Goal: Check status

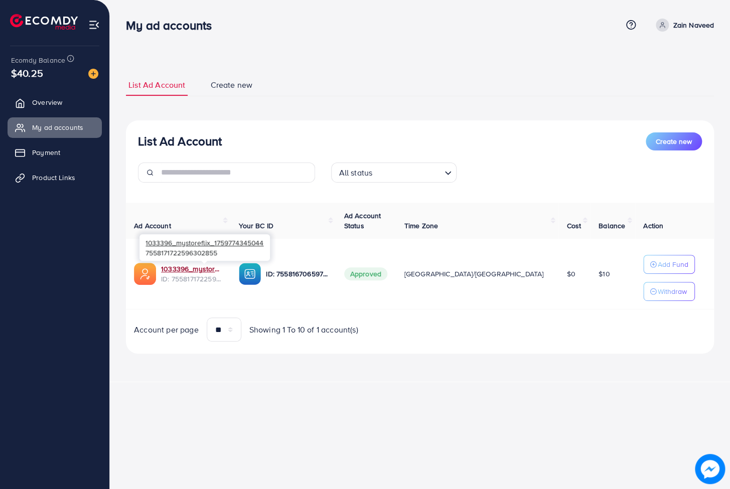
click at [220, 269] on link "1033396_mystoreflix_1759774345044" at bounding box center [192, 269] width 62 height 10
click at [61, 180] on span "Product Links" at bounding box center [56, 178] width 43 height 10
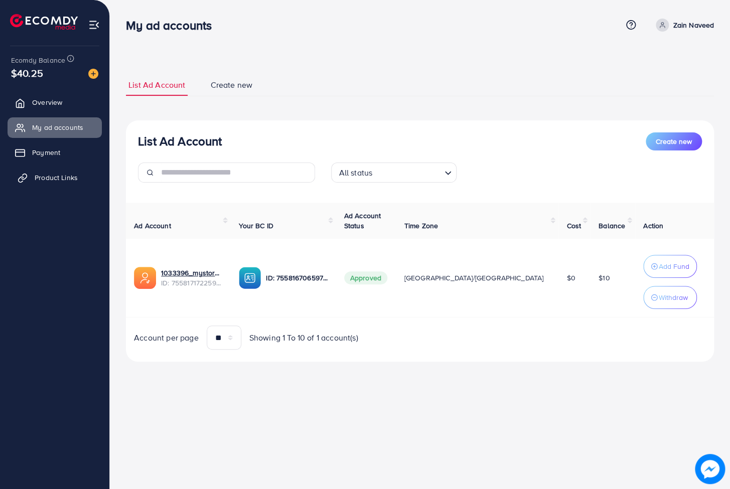
click at [67, 176] on span "Product Links" at bounding box center [56, 178] width 43 height 10
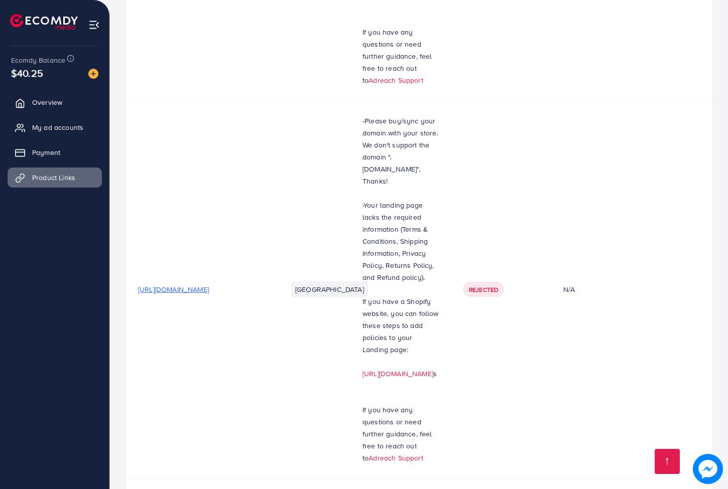
scroll to position [468, 0]
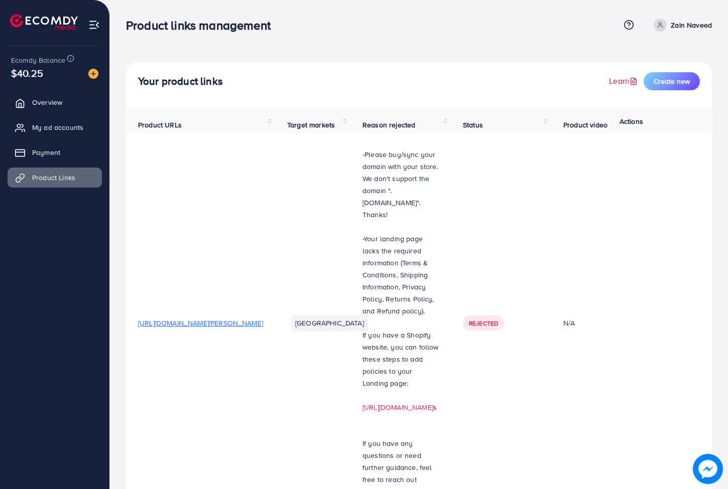
click at [620, 83] on link "Learn" at bounding box center [624, 81] width 31 height 12
